Goal: Task Accomplishment & Management: Complete application form

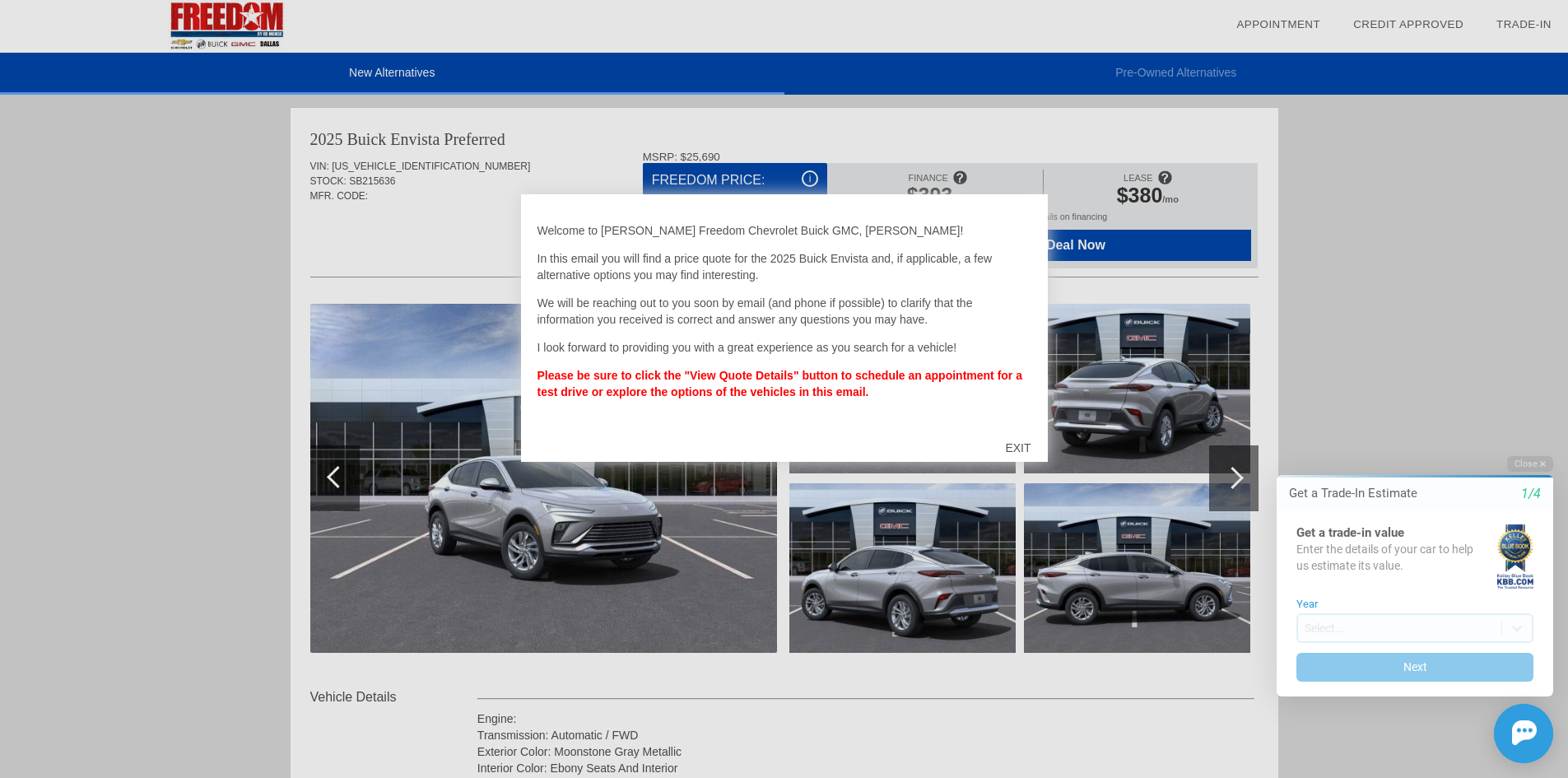
click at [1479, 260] on div at bounding box center [784, 389] width 1568 height 778
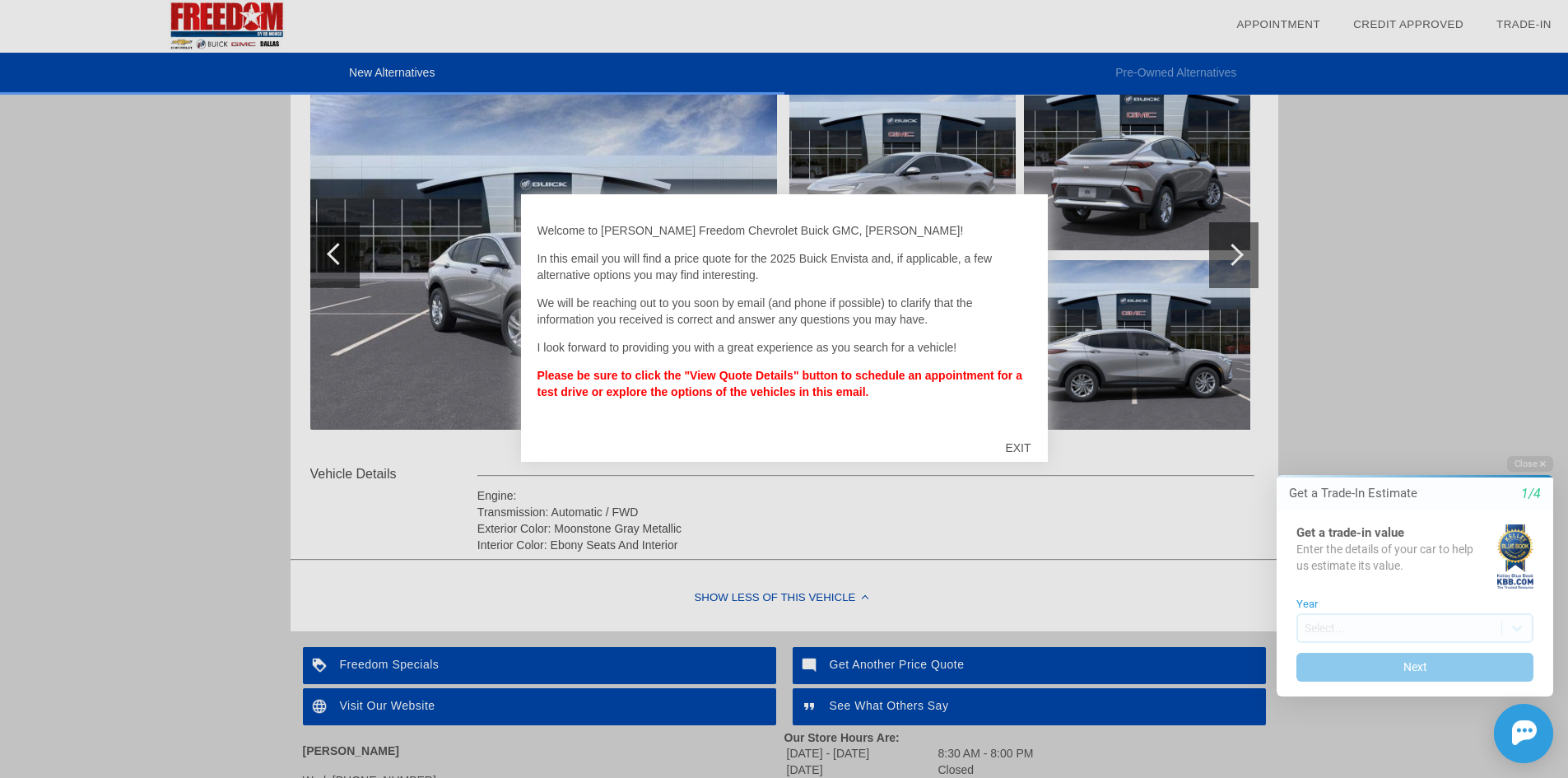
scroll to position [246, 0]
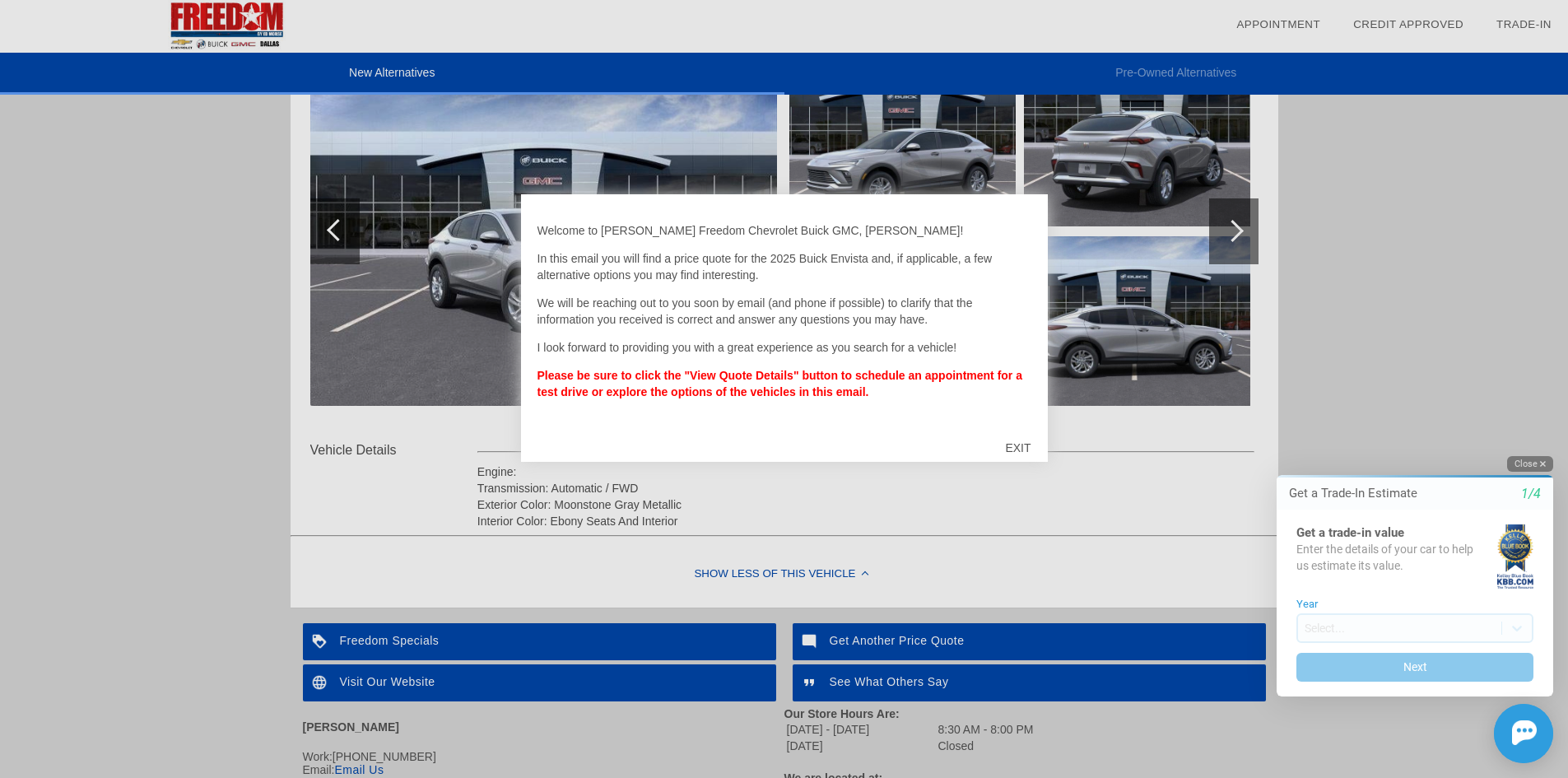
click at [1533, 464] on button "Close" at bounding box center [1530, 463] width 46 height 16
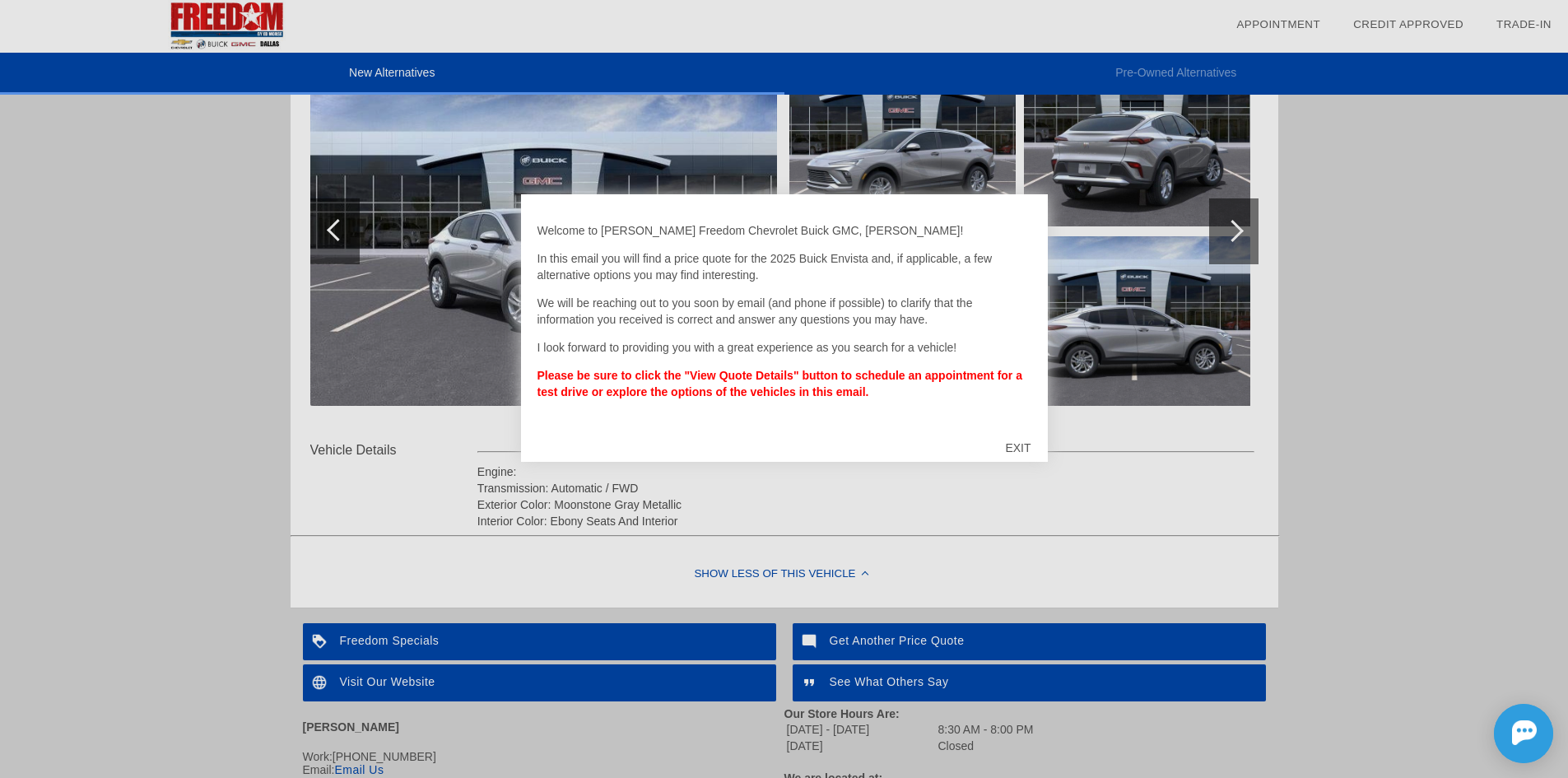
click at [1246, 223] on div at bounding box center [784, 389] width 1568 height 778
click at [1015, 444] on div "EXIT" at bounding box center [1018, 447] width 58 height 49
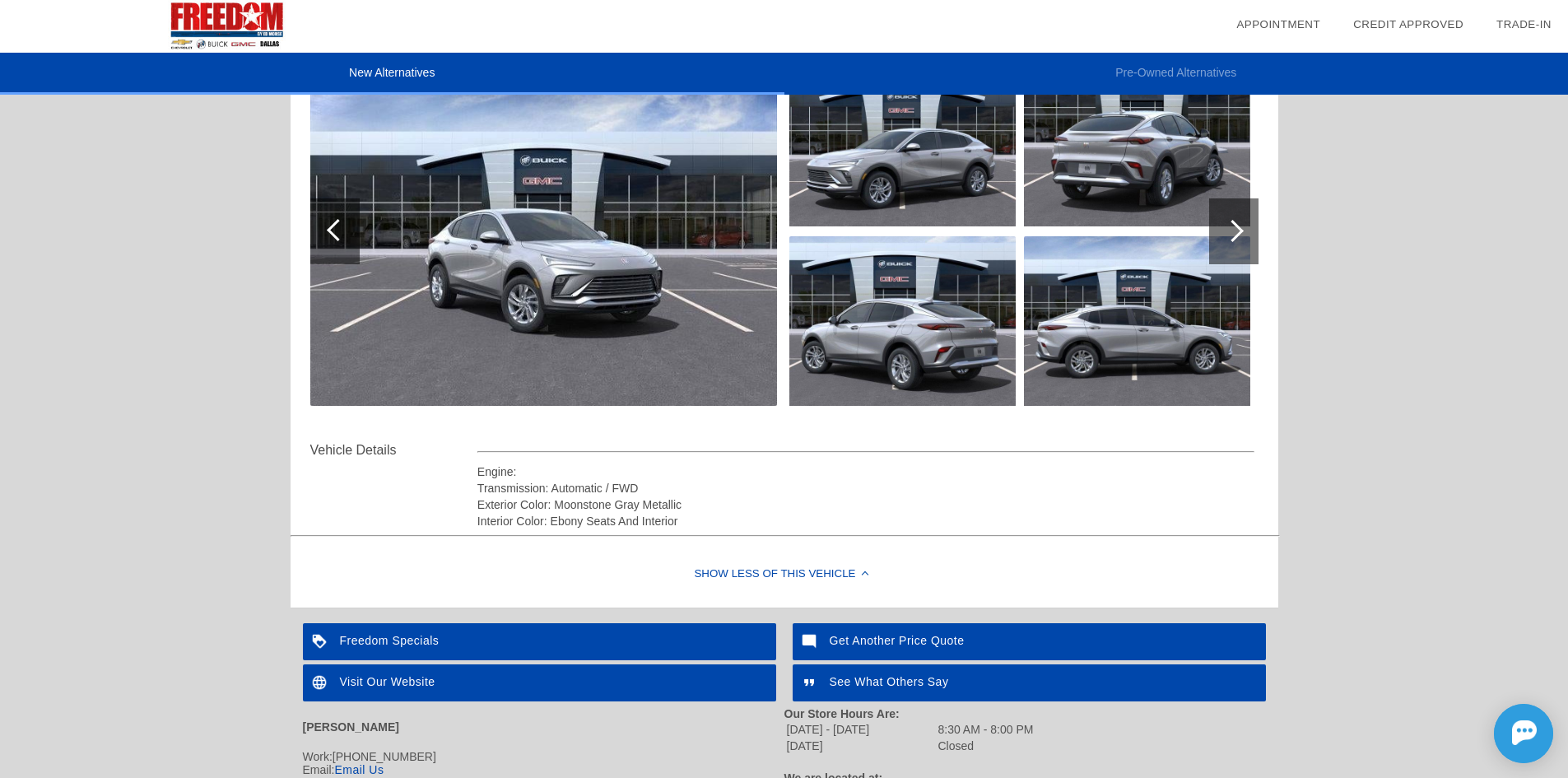
click at [1218, 228] on div at bounding box center [1234, 231] width 49 height 66
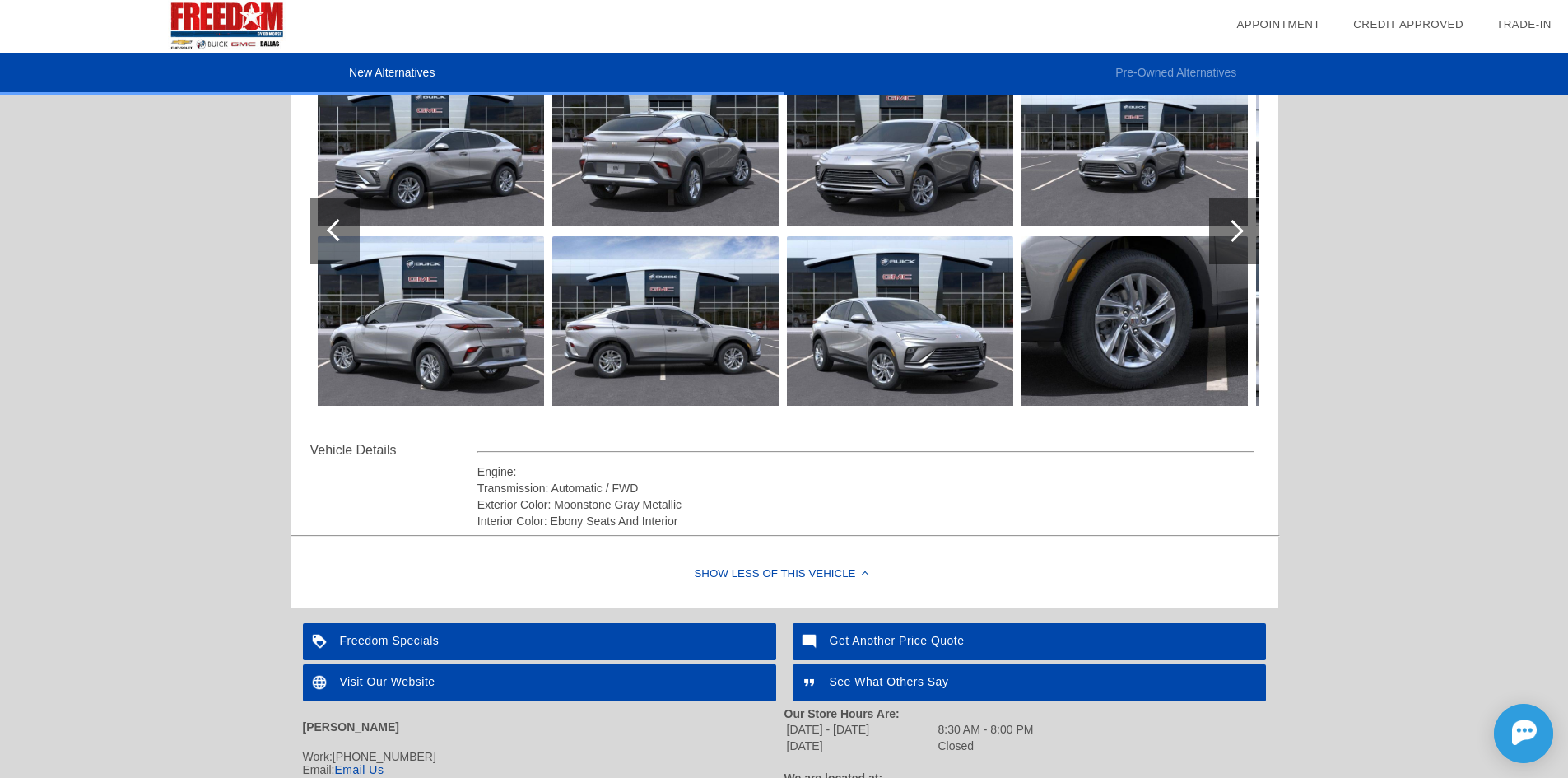
click at [1237, 225] on div at bounding box center [1233, 231] width 22 height 22
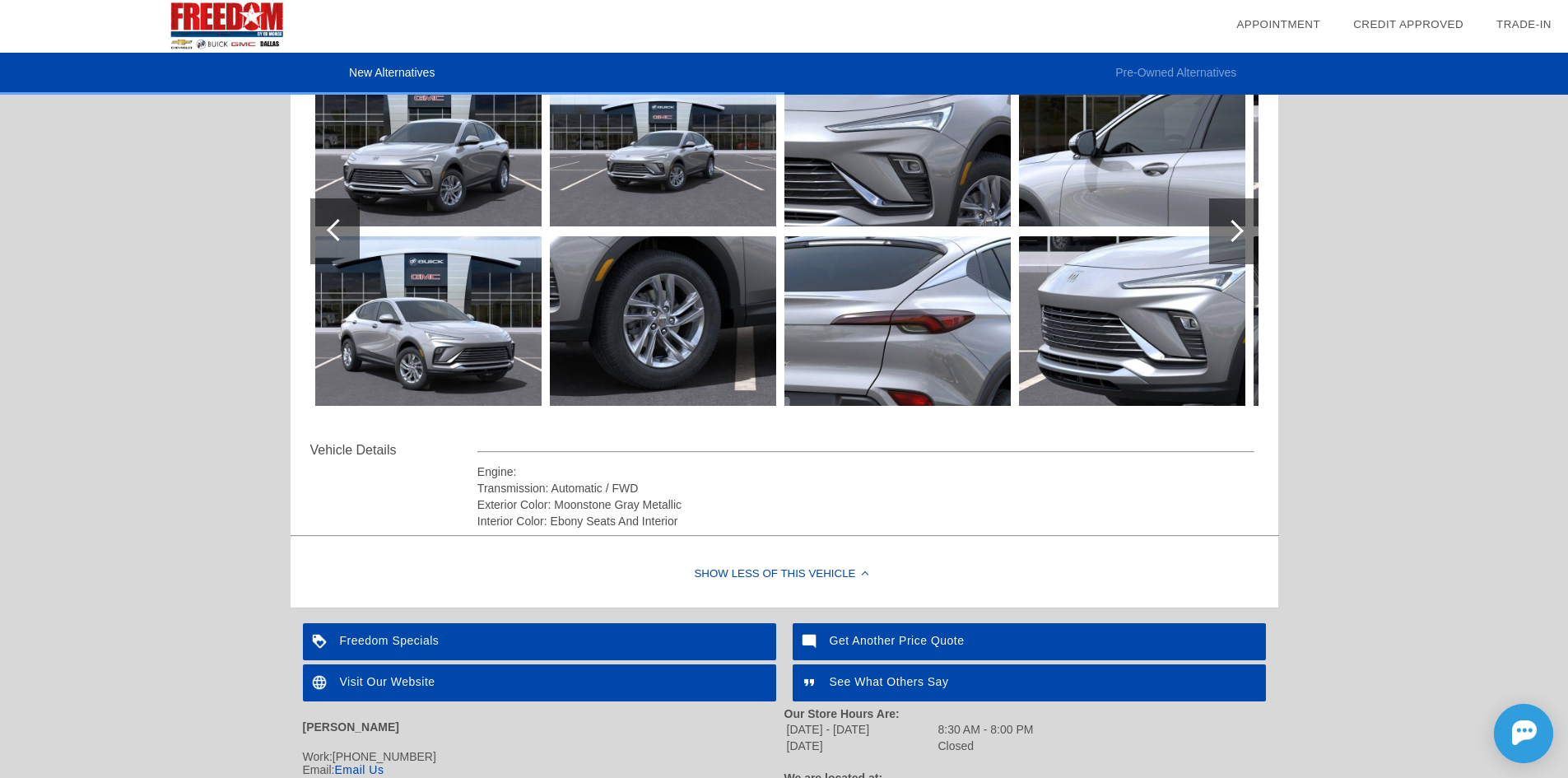
click at [1237, 225] on div at bounding box center [1233, 231] width 22 height 22
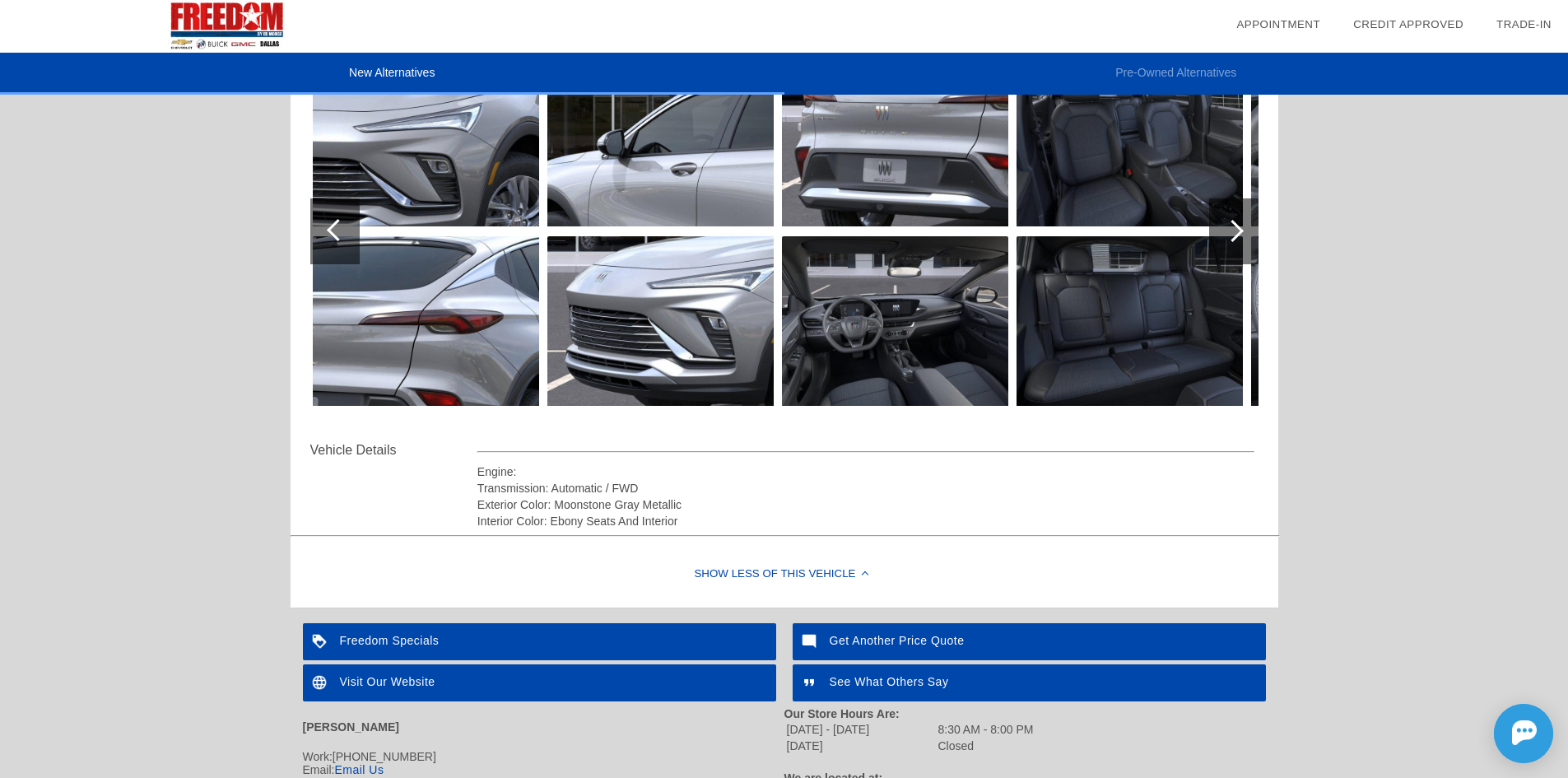
click at [1237, 225] on div at bounding box center [1233, 231] width 22 height 22
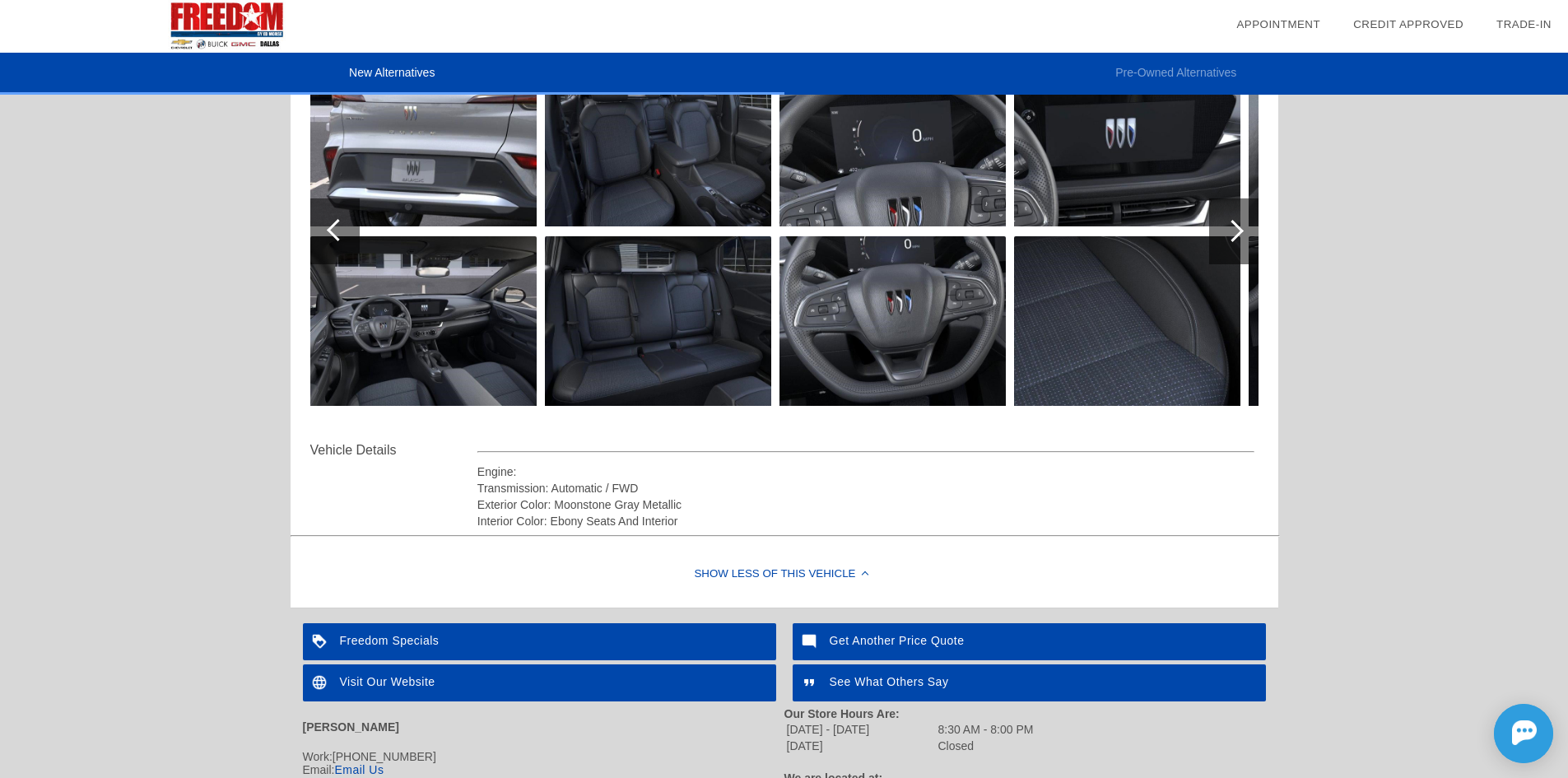
click at [1237, 225] on div at bounding box center [1233, 231] width 22 height 22
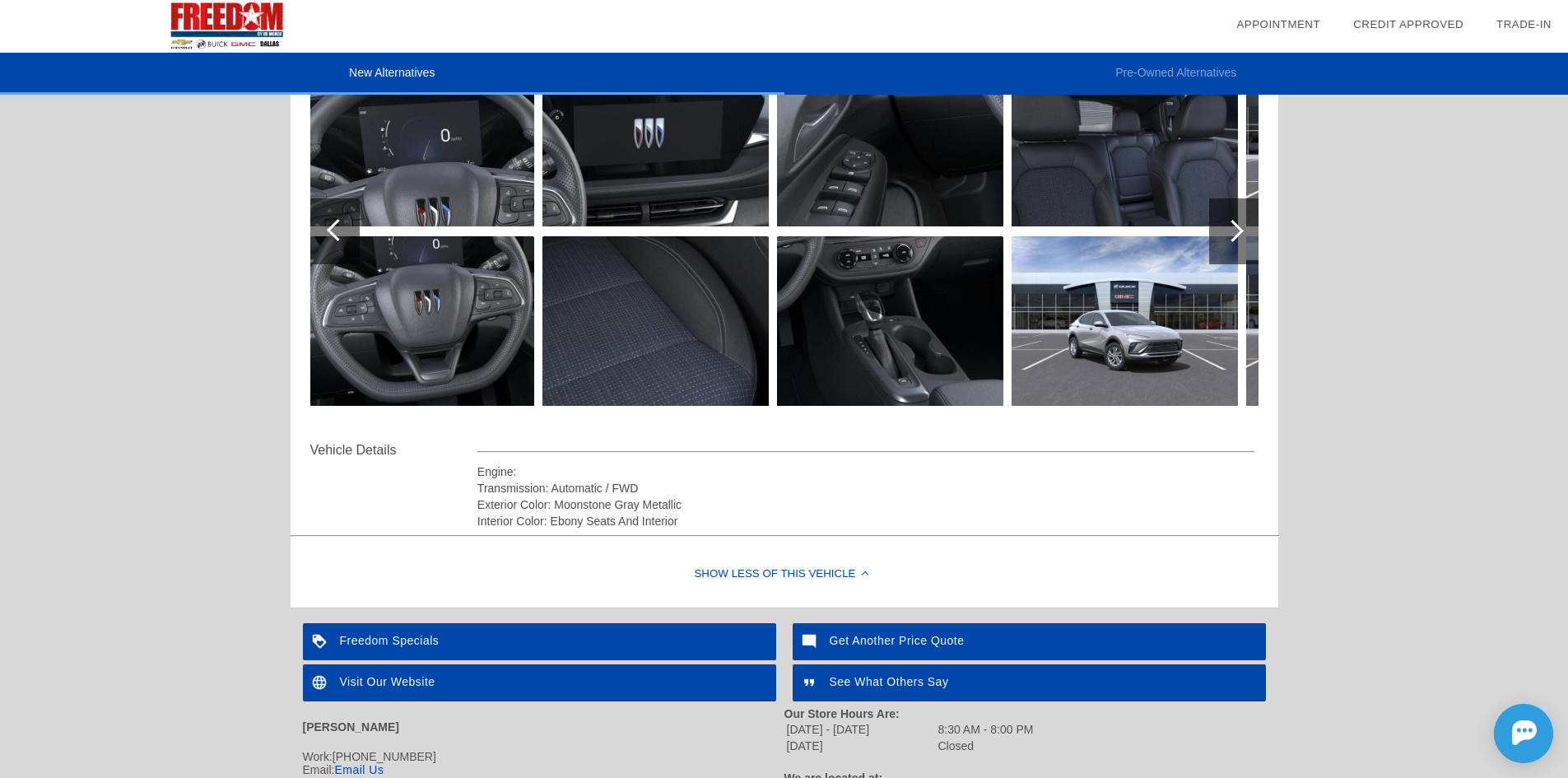
click at [1237, 225] on div at bounding box center [1233, 231] width 22 height 22
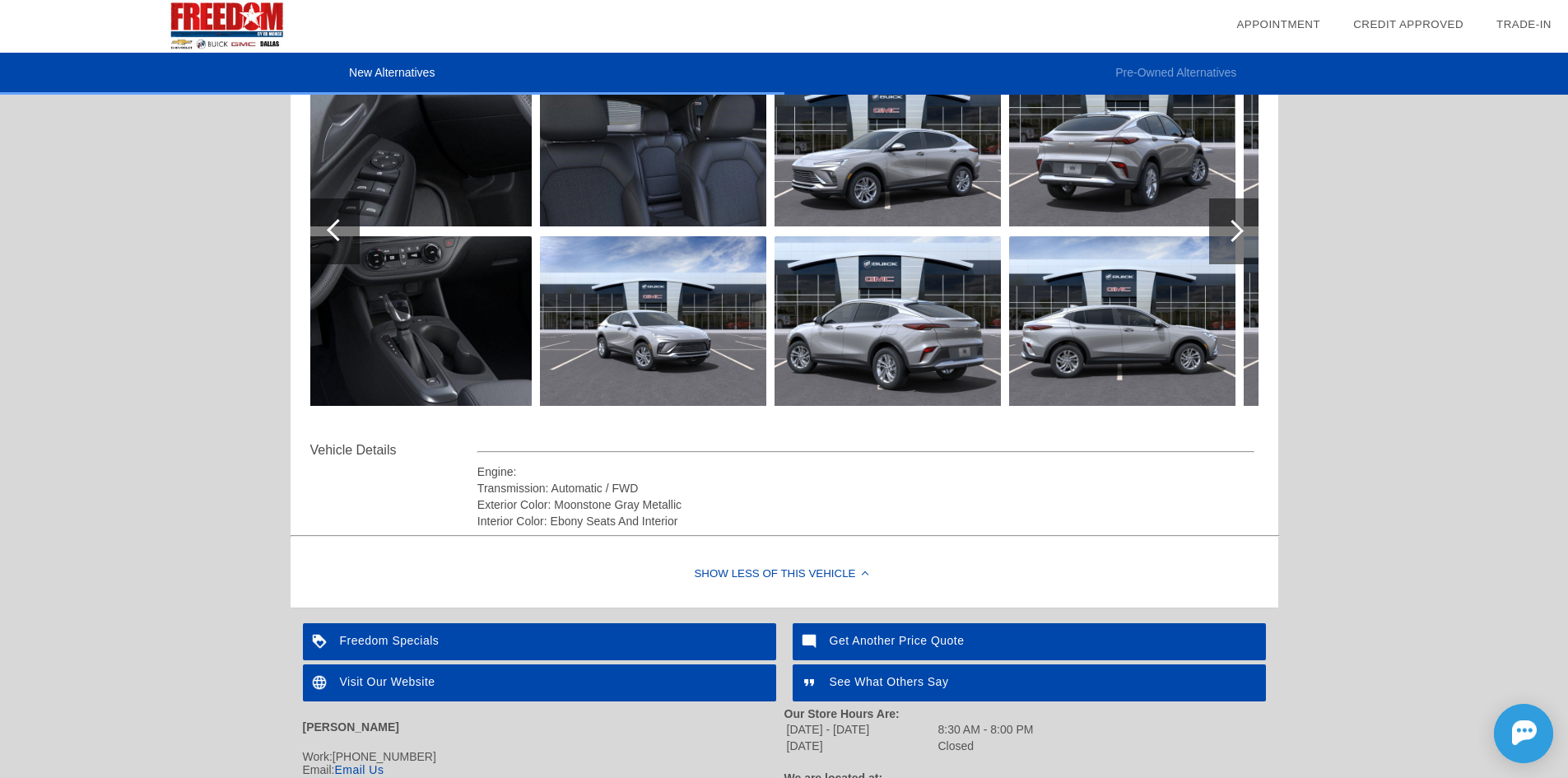
click at [1237, 225] on div at bounding box center [1233, 231] width 22 height 22
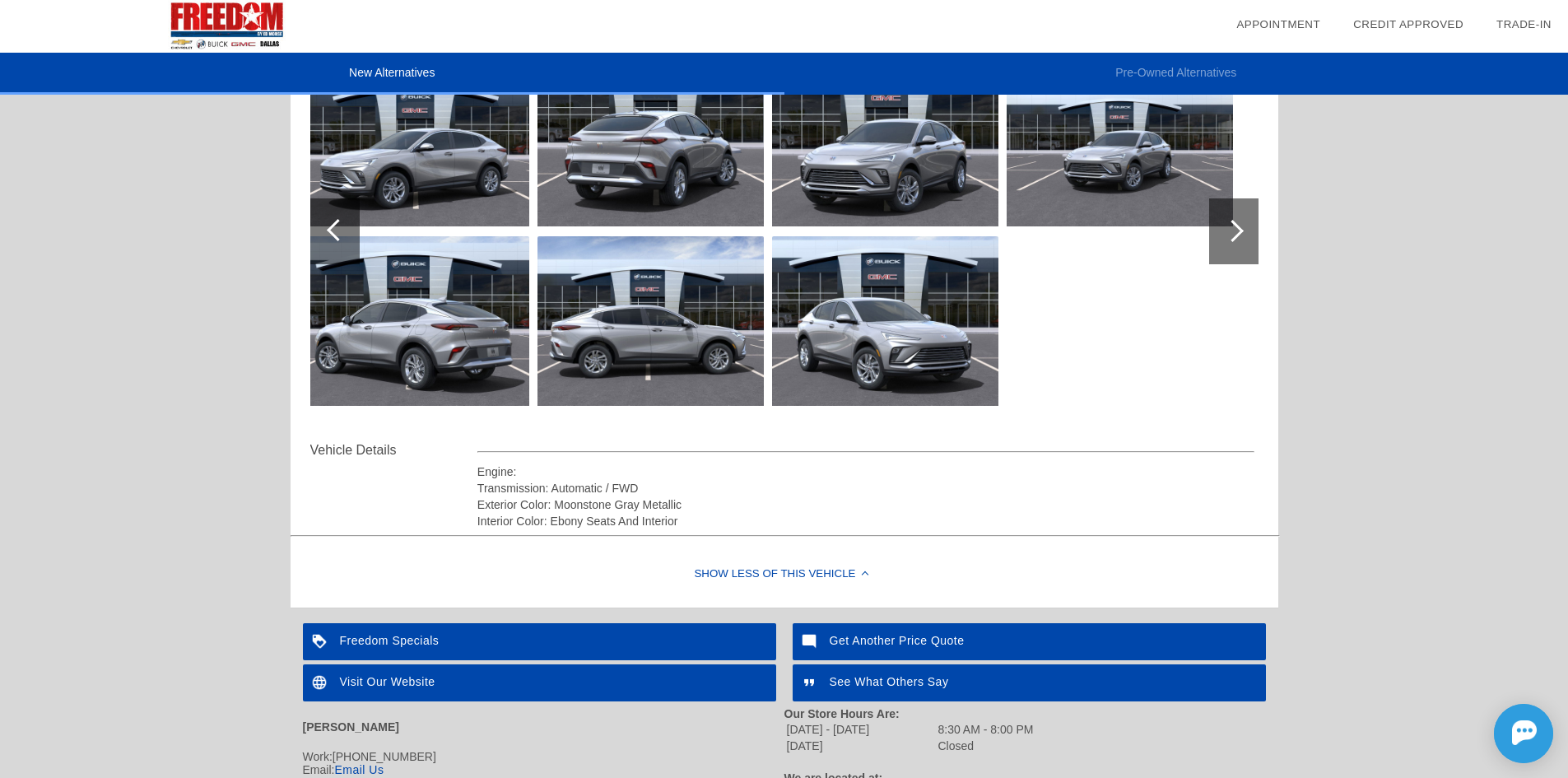
click at [1237, 225] on div at bounding box center [1233, 231] width 22 height 22
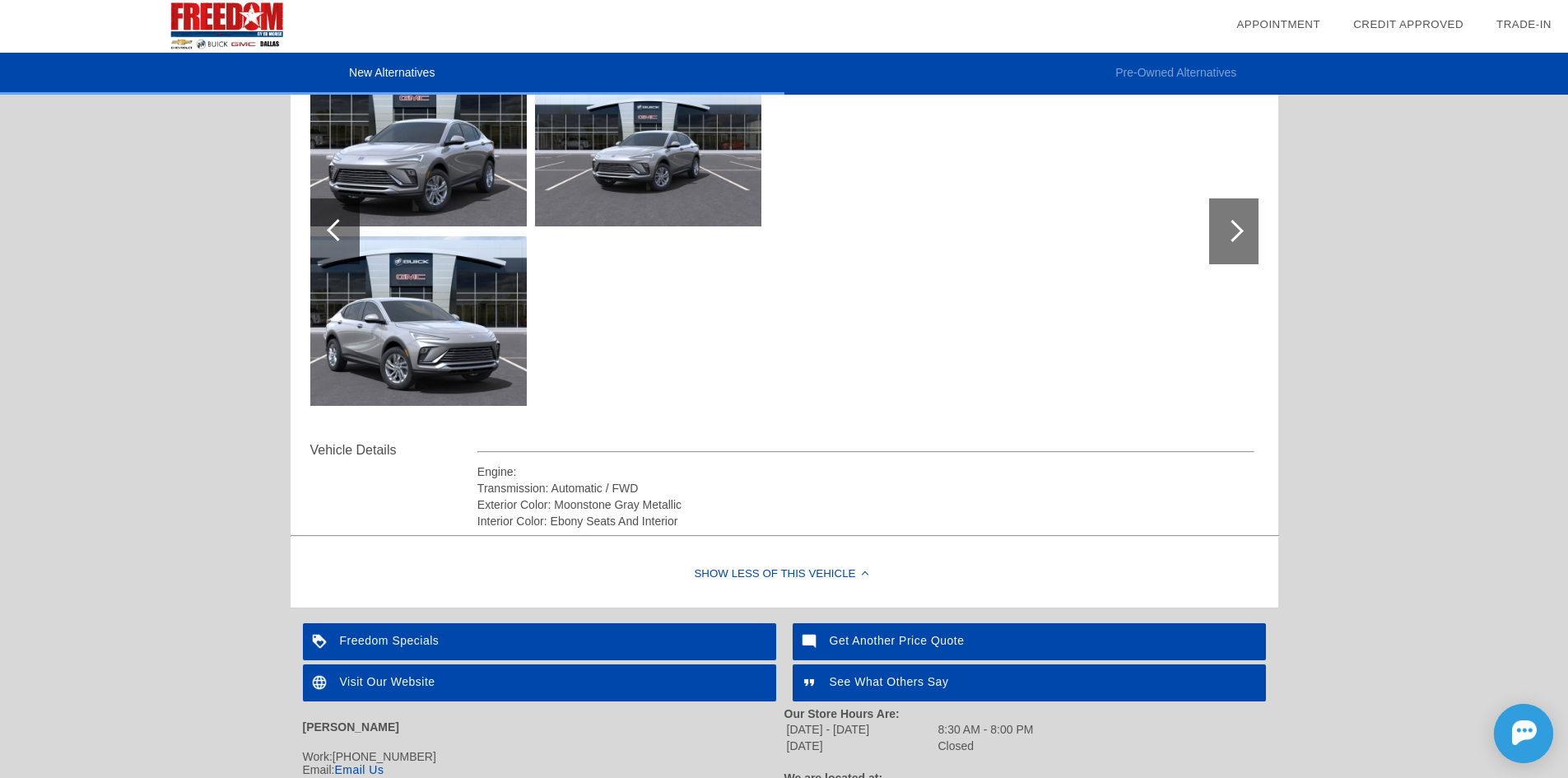
click at [1237, 225] on div at bounding box center [1233, 231] width 22 height 22
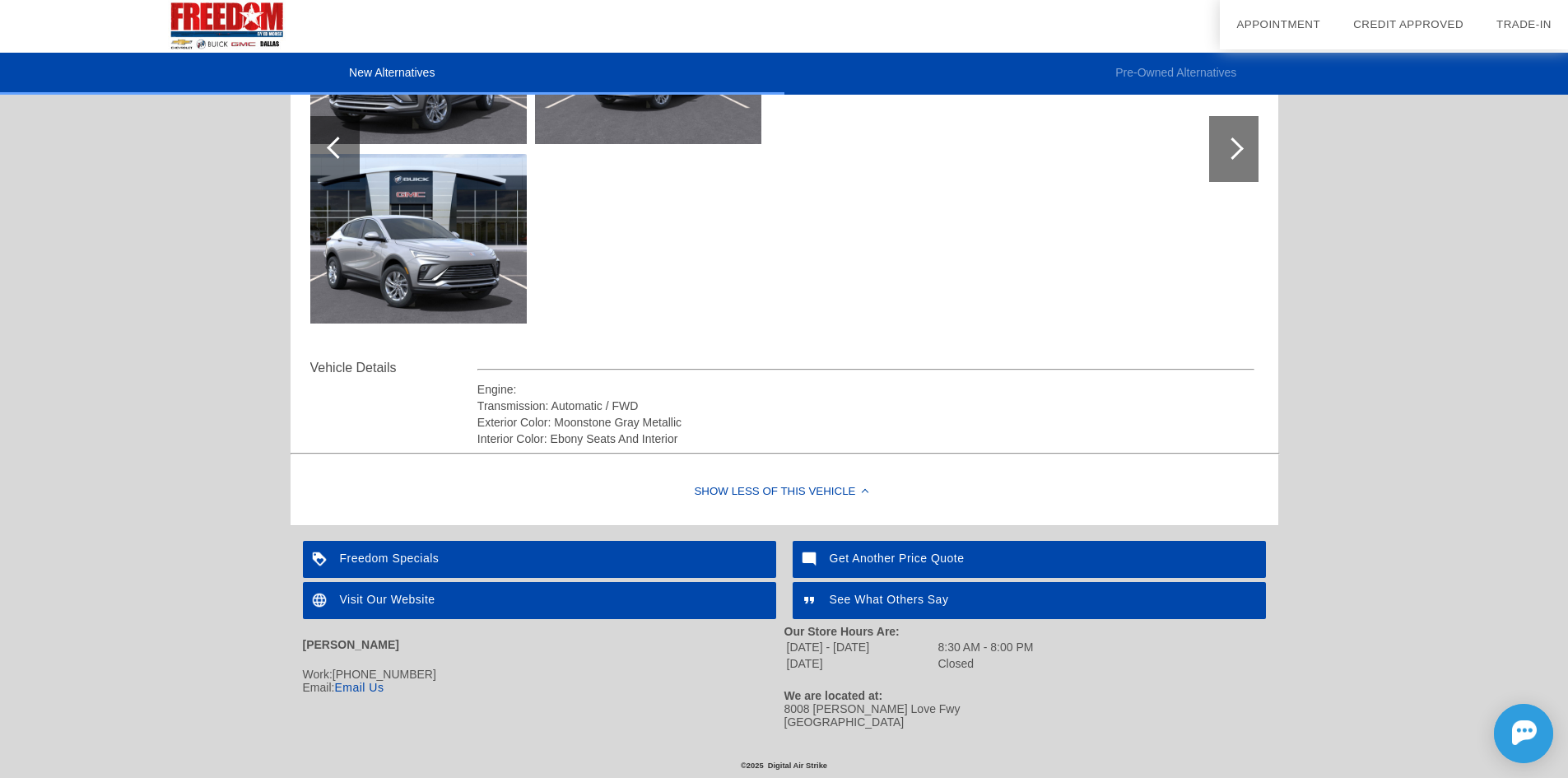
click at [410, 559] on div "Freedom Specials" at bounding box center [539, 559] width 474 height 37
